Goal: Task Accomplishment & Management: Manage account settings

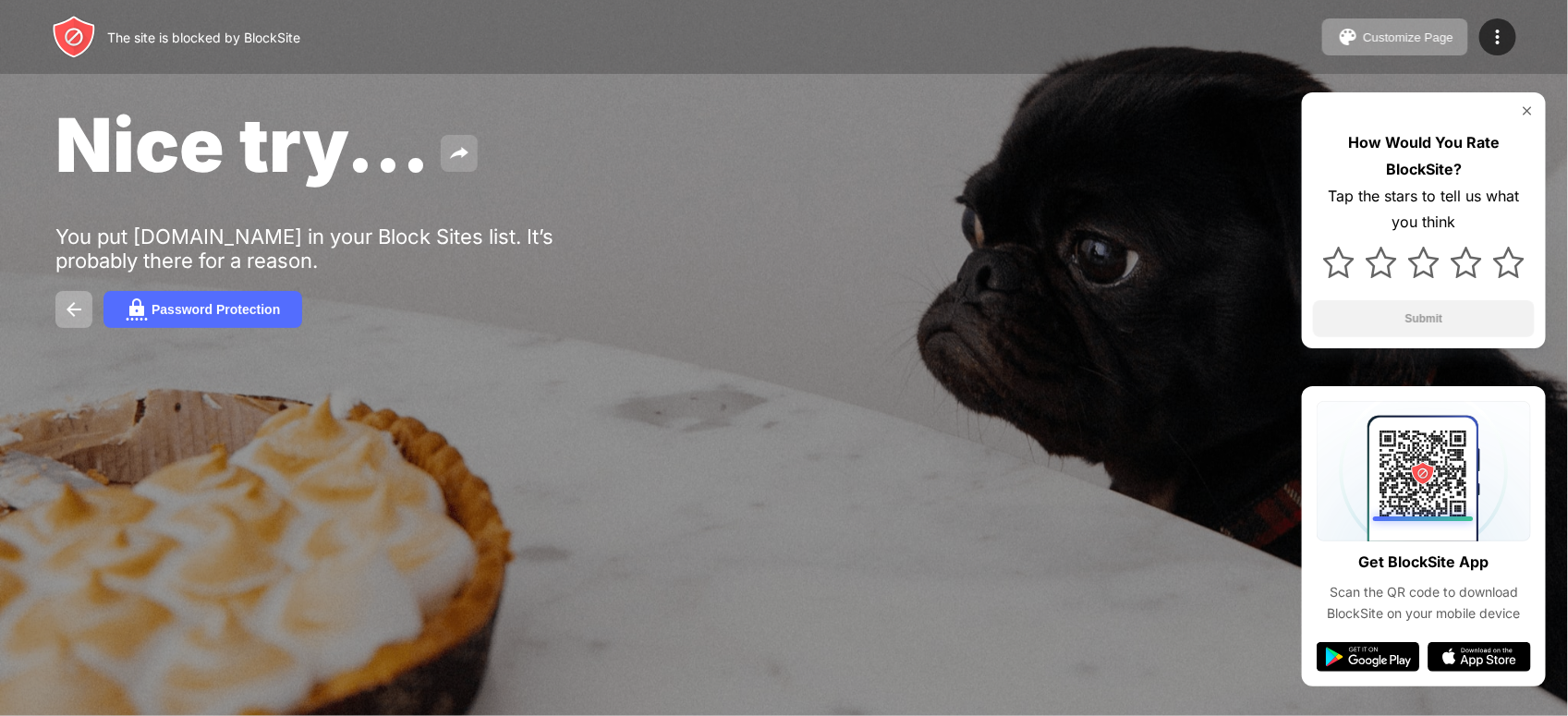
click at [462, 152] on img at bounding box center [458, 152] width 22 height 22
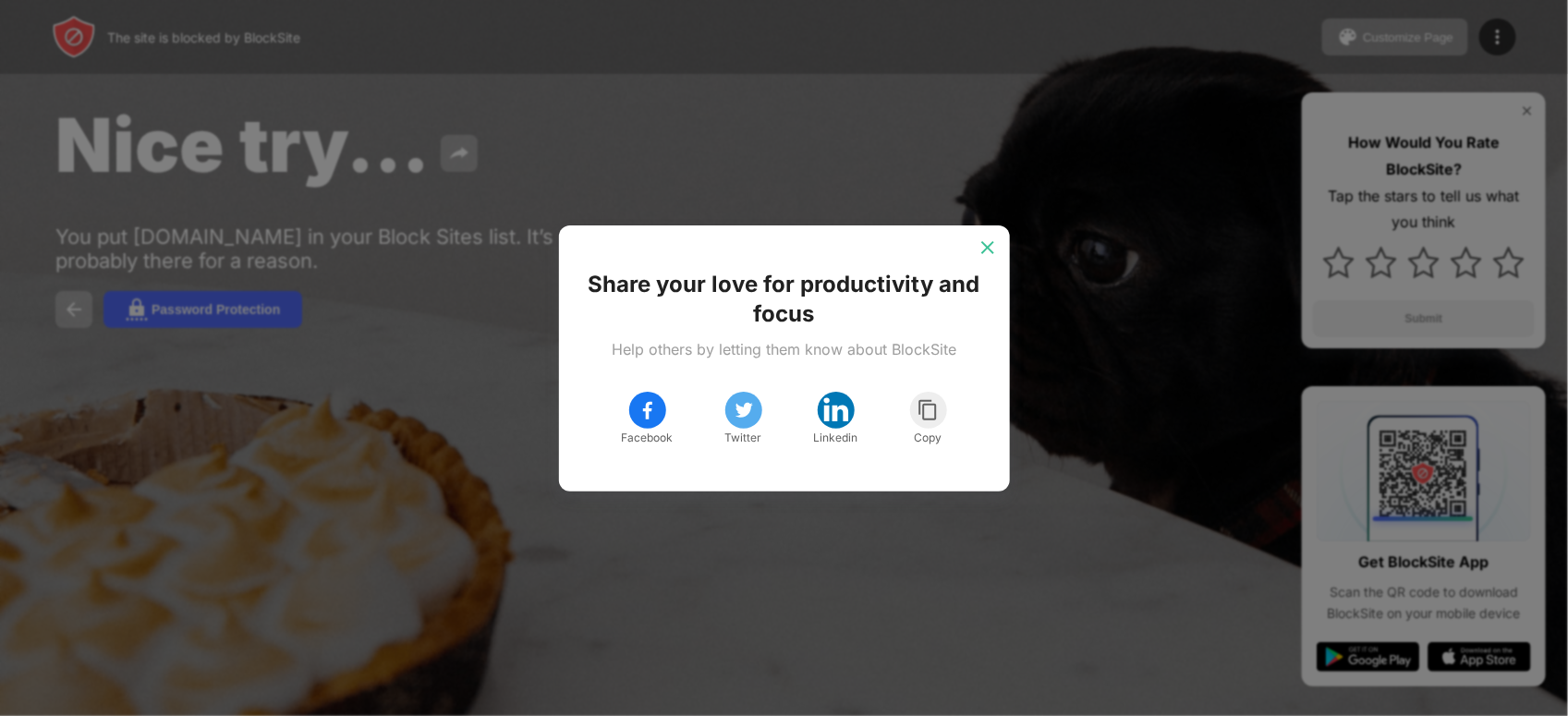
click at [989, 237] on div at bounding box center [988, 247] width 29 height 29
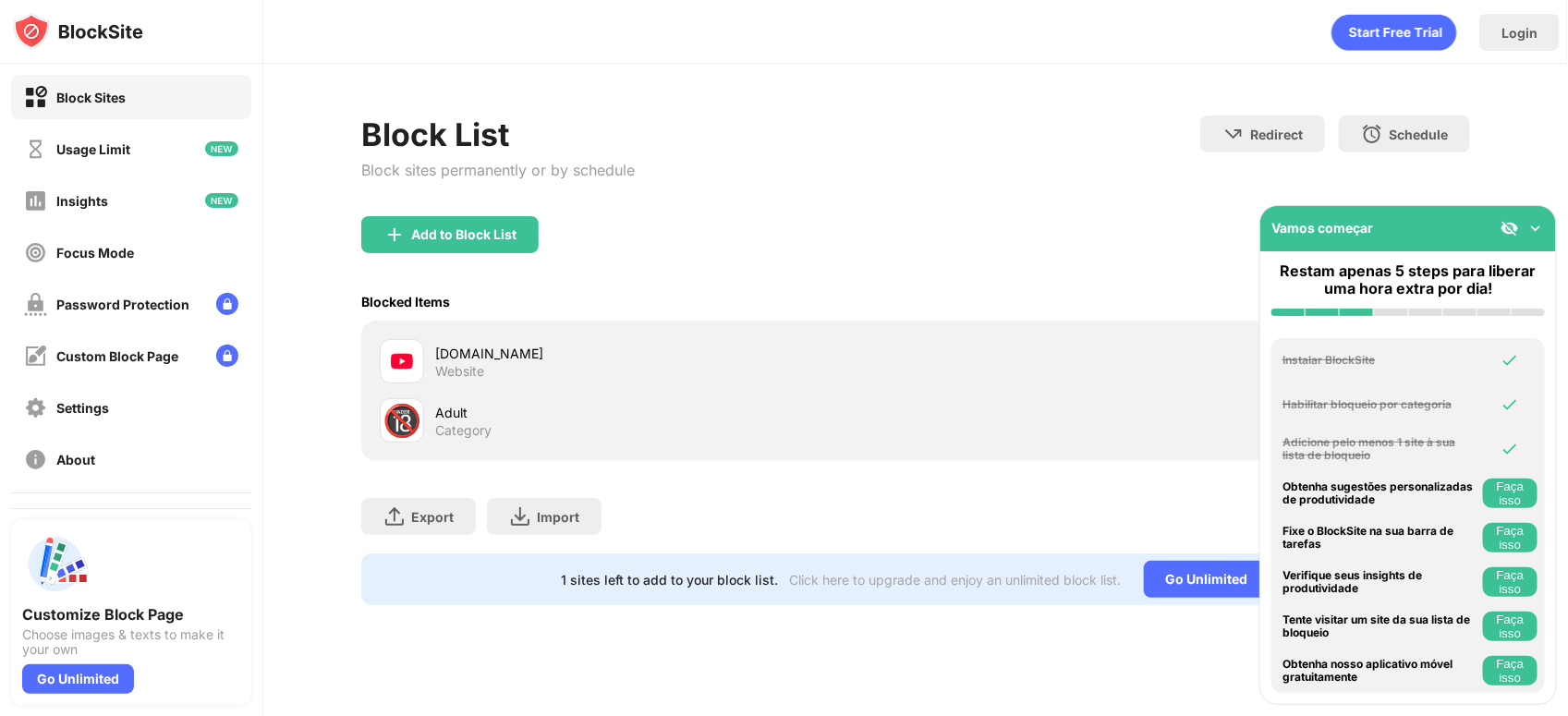
click at [481, 371] on div "Website" at bounding box center [460, 371] width 49 height 17
drag, startPoint x: 464, startPoint y: 353, endPoint x: 386, endPoint y: 357, distance: 78.1
click at [385, 357] on div at bounding box center [401, 361] width 45 height 45
click at [402, 358] on img at bounding box center [401, 361] width 22 height 22
click at [436, 353] on div "[DOMAIN_NAME]" at bounding box center [675, 353] width 480 height 19
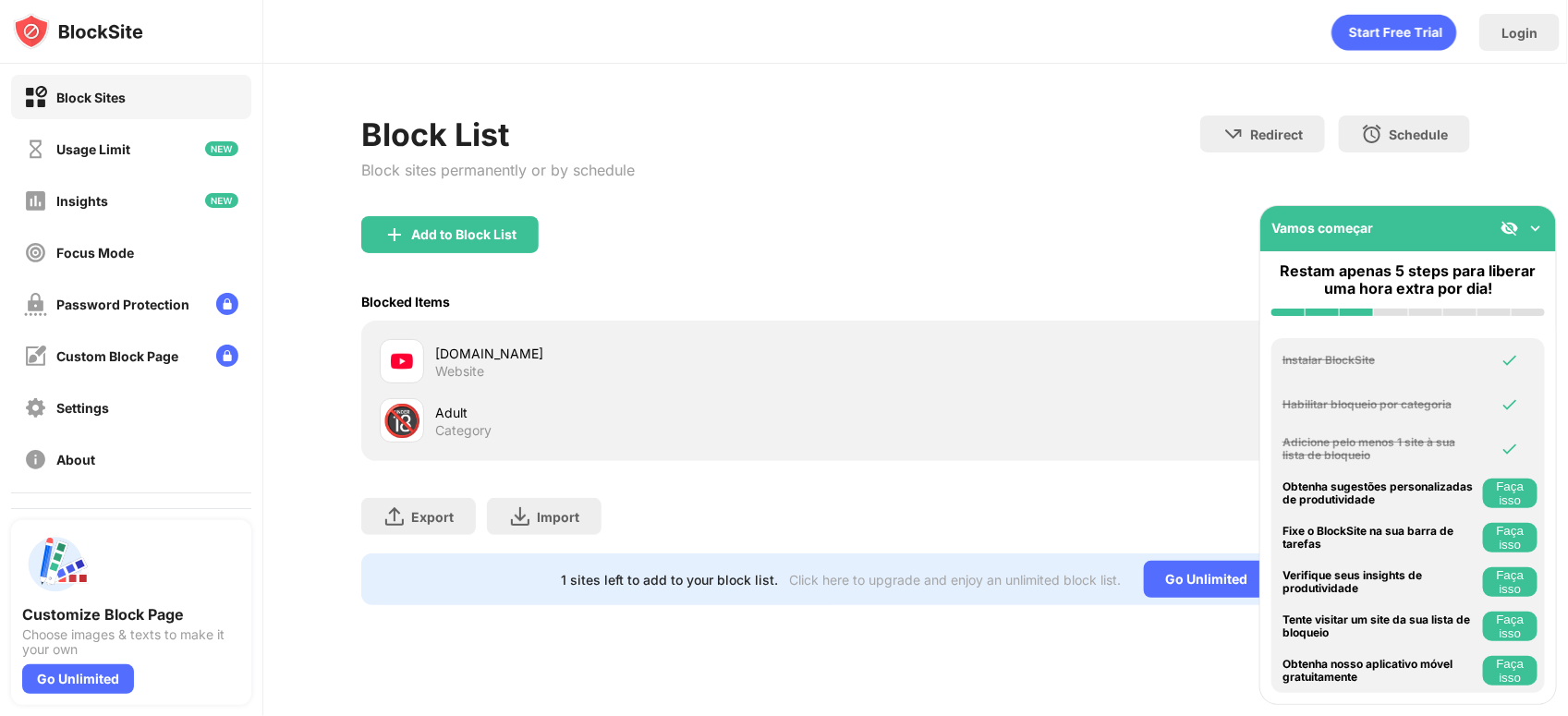
click at [406, 359] on img at bounding box center [401, 361] width 22 height 22
click at [482, 371] on div "Website" at bounding box center [460, 371] width 49 height 17
click at [419, 361] on div at bounding box center [401, 361] width 45 height 45
click at [1531, 224] on img at bounding box center [1536, 228] width 19 height 19
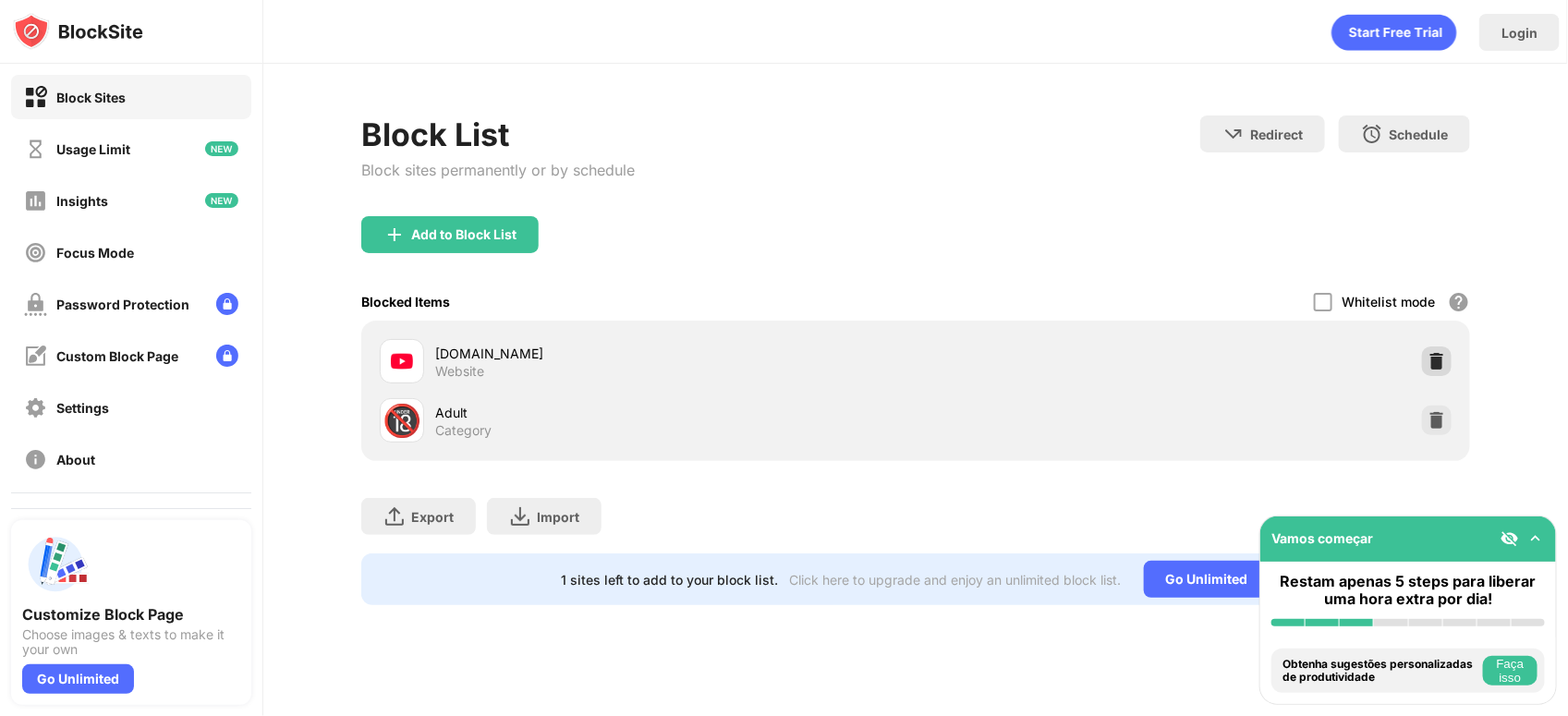
click at [1438, 361] on img at bounding box center [1437, 362] width 19 height 19
